Goal: Find contact information: Find contact information

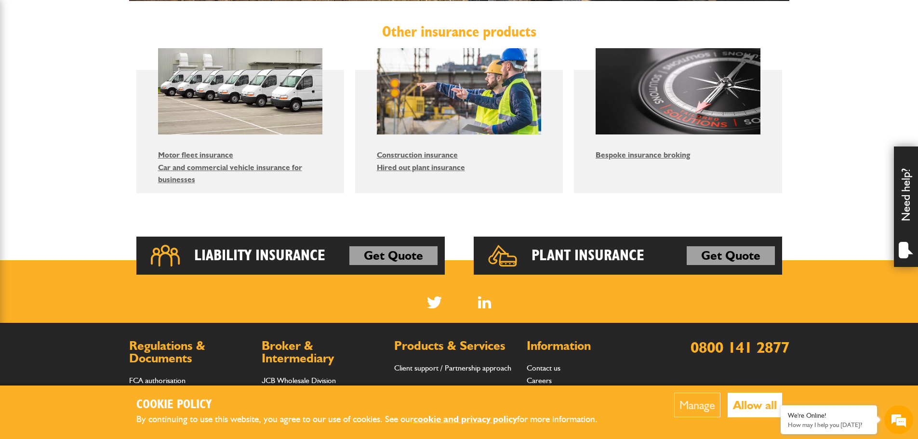
scroll to position [482, 0]
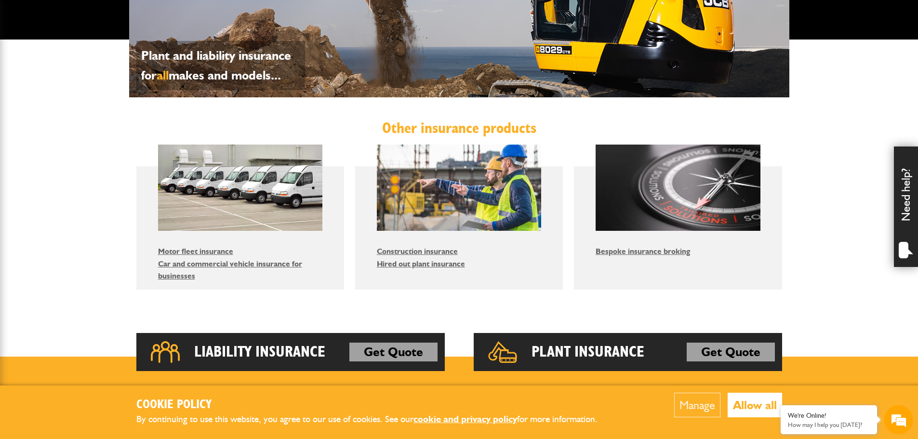
click at [206, 201] on img at bounding box center [240, 188] width 165 height 86
click at [201, 252] on link "Motor fleet insurance" at bounding box center [195, 251] width 75 height 9
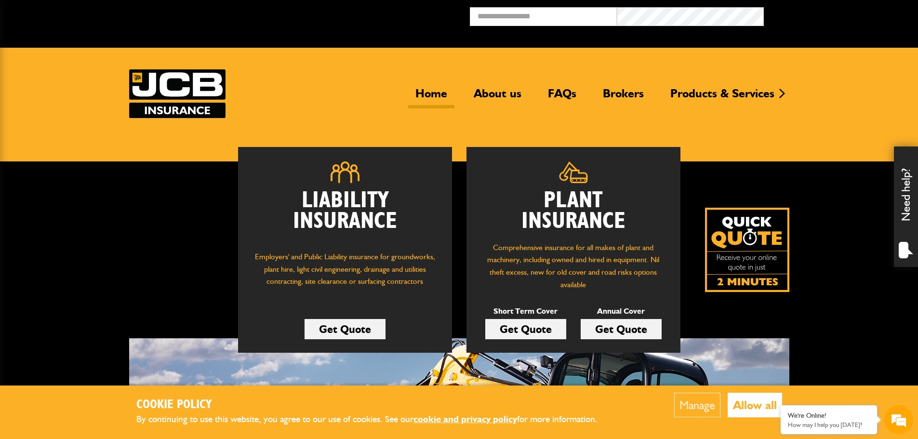
scroll to position [482, 0]
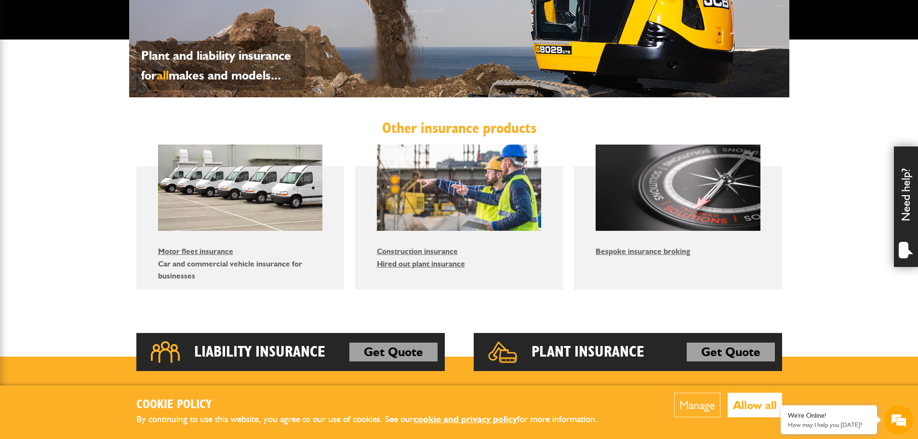
click at [209, 265] on link "Car and commercial vehicle insurance for businesses" at bounding box center [230, 270] width 144 height 22
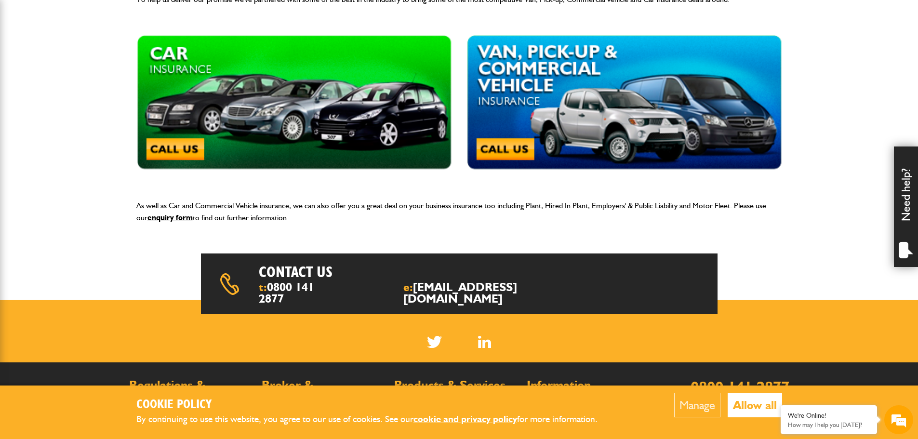
scroll to position [241, 0]
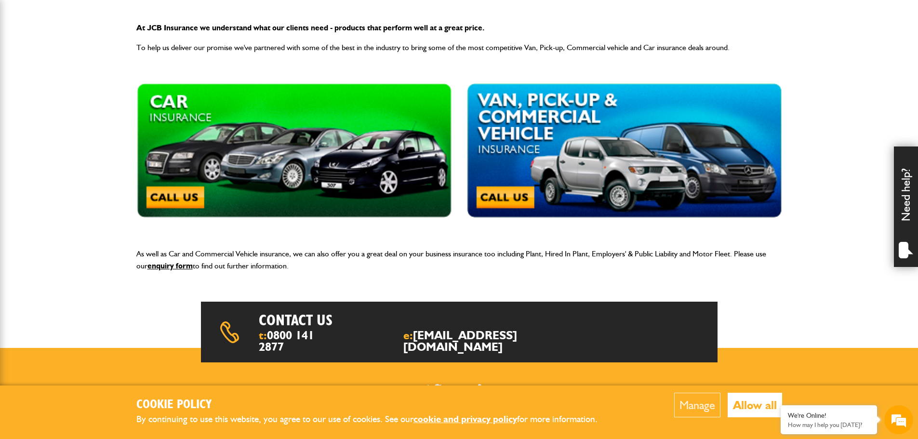
click at [181, 201] on img at bounding box center [294, 150] width 316 height 135
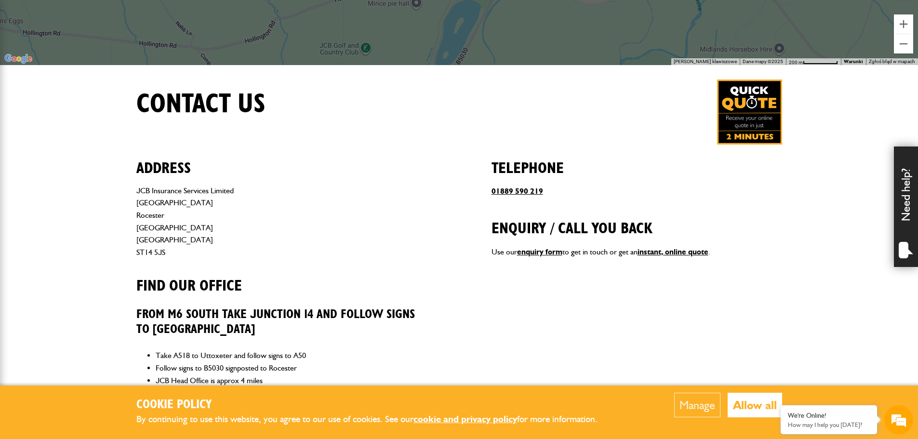
scroll to position [96, 0]
